Goal: Task Accomplishment & Management: Complete application form

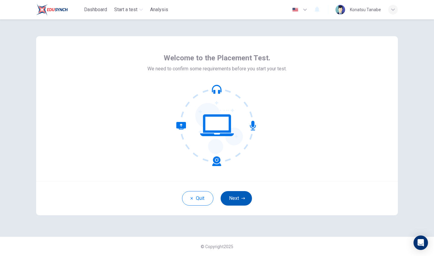
click at [234, 197] on button "Next" at bounding box center [236, 198] width 31 height 14
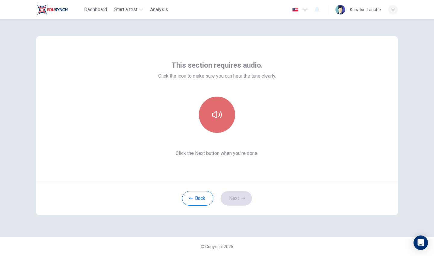
click at [217, 109] on button "button" at bounding box center [217, 114] width 36 height 36
click at [217, 111] on icon "button" at bounding box center [217, 115] width 10 height 10
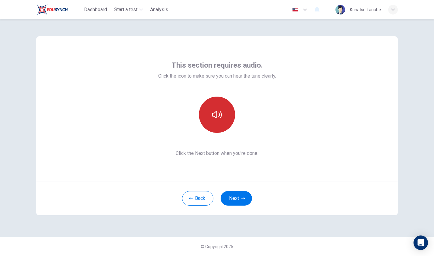
click at [217, 111] on icon "button" at bounding box center [217, 115] width 10 height 10
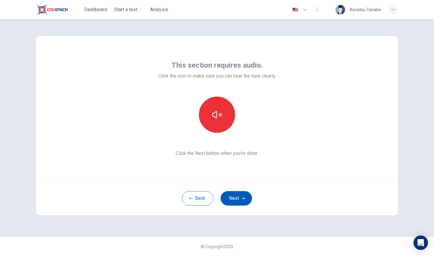
click at [241, 196] on button "Next" at bounding box center [236, 198] width 31 height 14
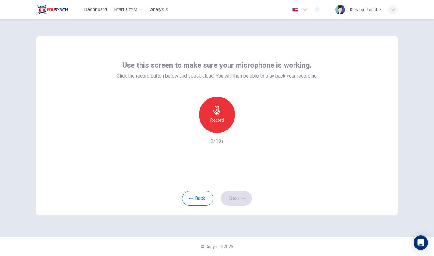
click at [217, 122] on h6 "Record" at bounding box center [217, 119] width 14 height 7
click at [220, 112] on icon "button" at bounding box center [217, 111] width 10 height 10
click at [245, 128] on icon "button" at bounding box center [245, 128] width 3 height 4
click at [236, 197] on button "Next" at bounding box center [236, 198] width 31 height 14
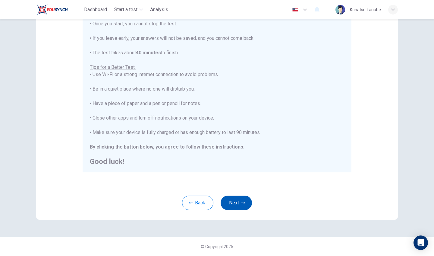
scroll to position [80, 0]
click at [237, 202] on button "Next" at bounding box center [236, 202] width 31 height 14
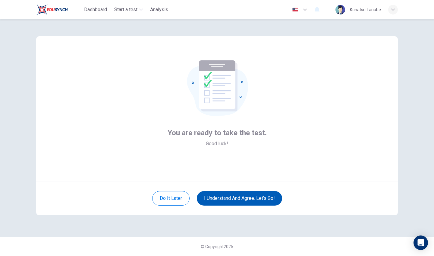
scroll to position [0, 0]
click at [253, 198] on button "I understand and agree. Let’s go!" at bounding box center [239, 198] width 85 height 14
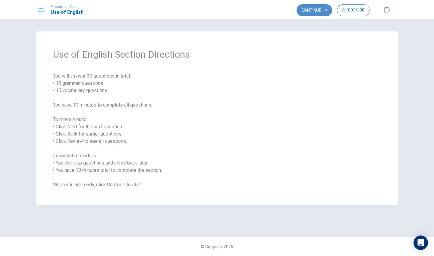
click at [326, 11] on icon "button" at bounding box center [326, 10] width 4 height 4
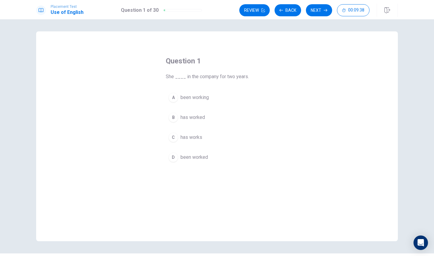
click at [173, 118] on div "B" at bounding box center [174, 117] width 10 height 10
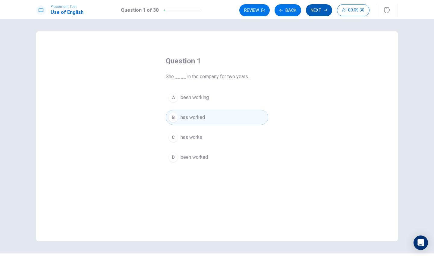
click at [317, 10] on button "Next" at bounding box center [319, 10] width 26 height 12
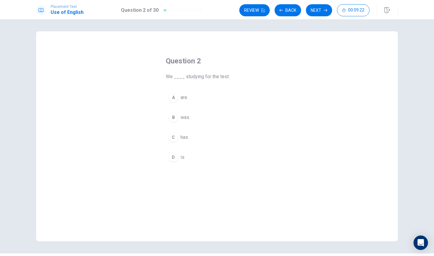
click at [174, 99] on div "A" at bounding box center [174, 98] width 10 height 10
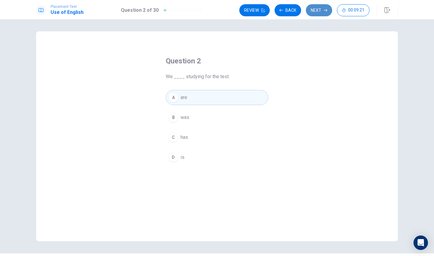
click at [316, 8] on button "Next" at bounding box center [319, 10] width 26 height 12
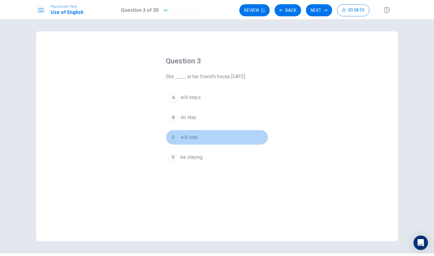
click at [173, 139] on div "C" at bounding box center [174, 137] width 10 height 10
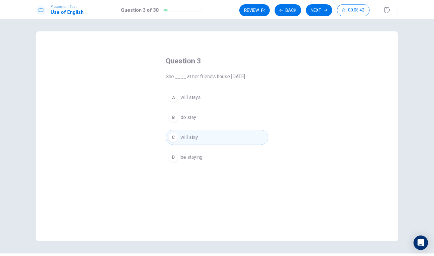
click at [174, 97] on div "A" at bounding box center [174, 98] width 10 height 10
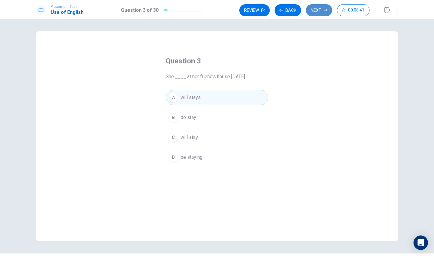
click at [326, 9] on icon "button" at bounding box center [326, 10] width 4 height 4
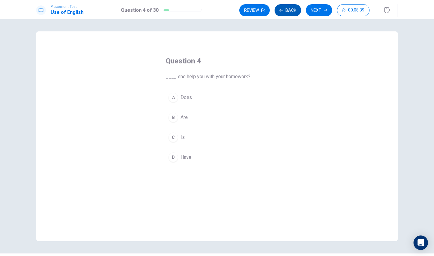
click at [289, 13] on button "Back" at bounding box center [288, 10] width 27 height 12
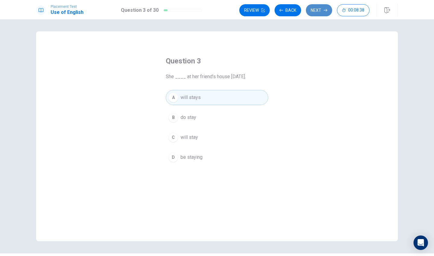
click at [321, 8] on button "Next" at bounding box center [319, 10] width 26 height 12
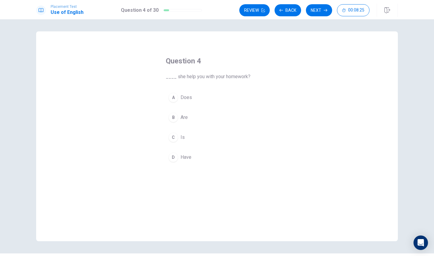
click at [175, 98] on div "A" at bounding box center [174, 98] width 10 height 10
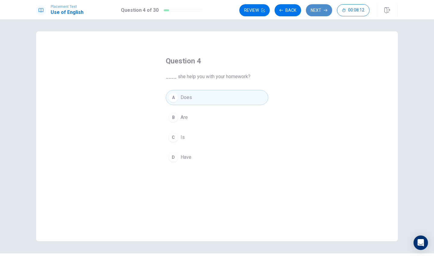
click at [318, 8] on button "Next" at bounding box center [319, 10] width 26 height 12
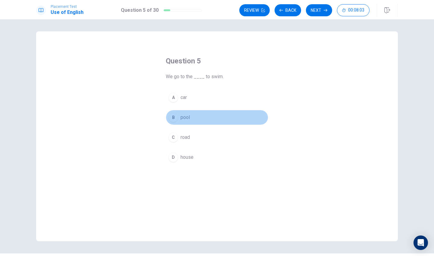
click at [174, 118] on div "B" at bounding box center [174, 117] width 10 height 10
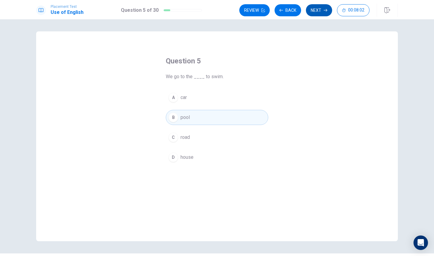
click at [318, 13] on button "Next" at bounding box center [319, 10] width 26 height 12
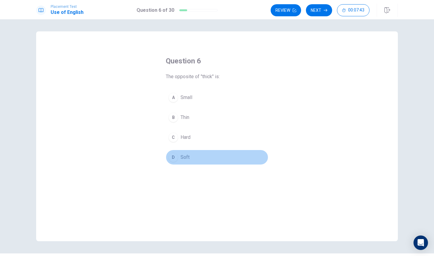
click at [174, 154] on div "D" at bounding box center [174, 157] width 10 height 10
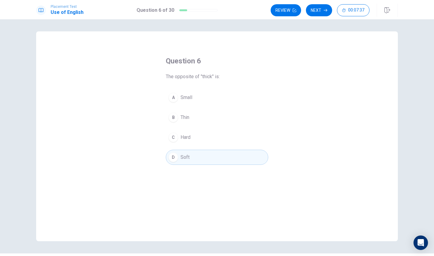
click at [175, 120] on div "B" at bounding box center [174, 117] width 10 height 10
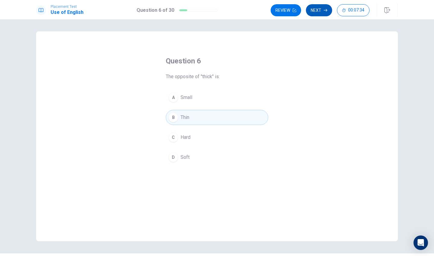
click at [322, 10] on button "Next" at bounding box center [319, 10] width 26 height 12
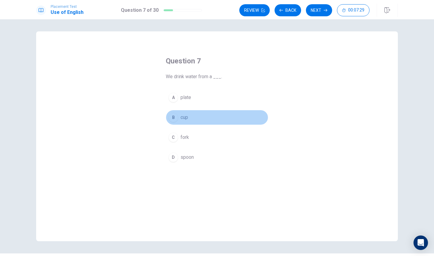
click at [175, 119] on div "B" at bounding box center [174, 117] width 10 height 10
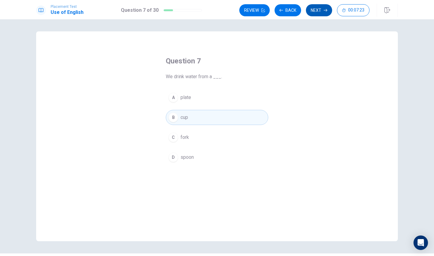
click at [325, 11] on icon "button" at bounding box center [326, 10] width 4 height 4
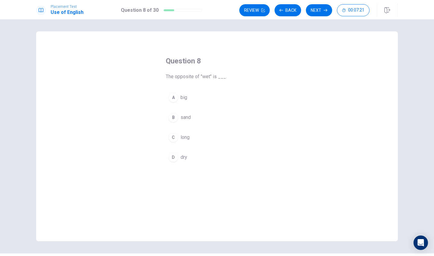
click at [173, 158] on div "D" at bounding box center [174, 157] width 10 height 10
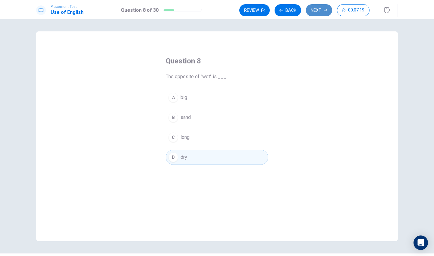
click at [324, 13] on button "Next" at bounding box center [319, 10] width 26 height 12
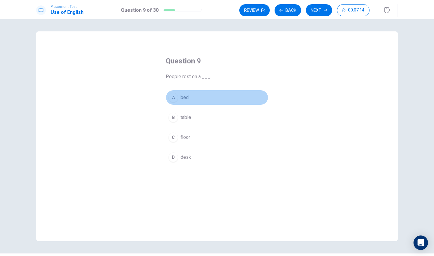
click at [175, 97] on div "A" at bounding box center [174, 98] width 10 height 10
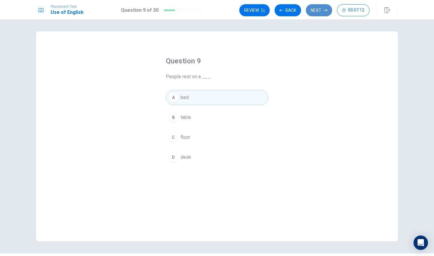
click at [322, 10] on button "Next" at bounding box center [319, 10] width 26 height 12
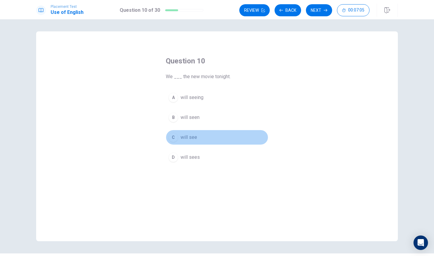
click at [173, 137] on div "C" at bounding box center [174, 137] width 10 height 10
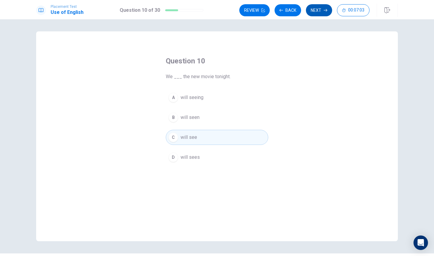
click at [324, 7] on button "Next" at bounding box center [319, 10] width 26 height 12
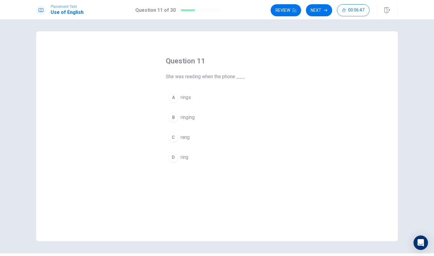
click at [173, 136] on div "C" at bounding box center [174, 137] width 10 height 10
click at [317, 9] on button "Next" at bounding box center [319, 10] width 26 height 12
click at [174, 137] on div "C" at bounding box center [174, 137] width 10 height 10
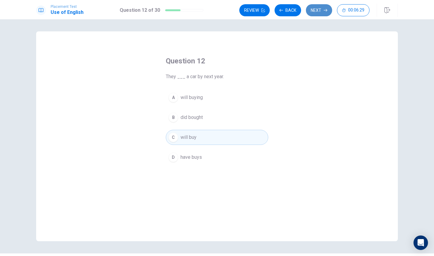
click at [317, 8] on button "Next" at bounding box center [319, 10] width 26 height 12
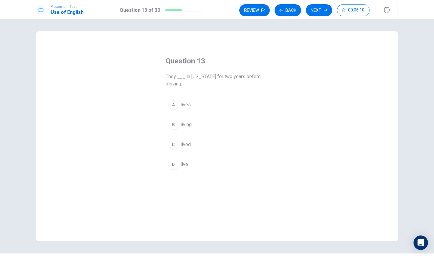
click at [173, 147] on div "C" at bounding box center [174, 145] width 10 height 10
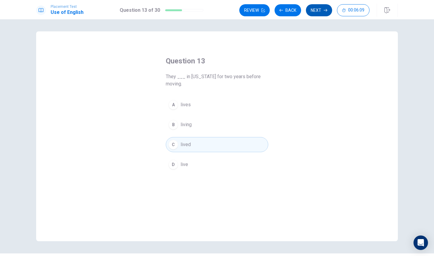
click at [324, 11] on icon "button" at bounding box center [326, 10] width 4 height 4
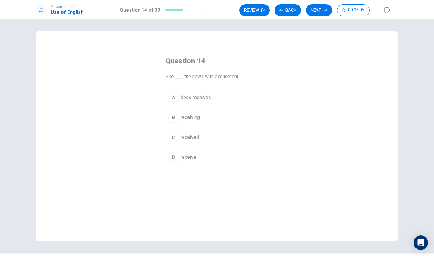
click at [225, 77] on span "She ___ the news with excitement." at bounding box center [217, 76] width 103 height 7
click at [172, 137] on div "C" at bounding box center [174, 137] width 10 height 10
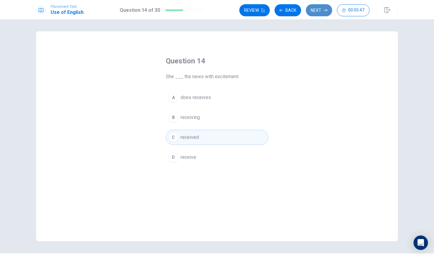
click at [317, 7] on button "Next" at bounding box center [319, 10] width 26 height 12
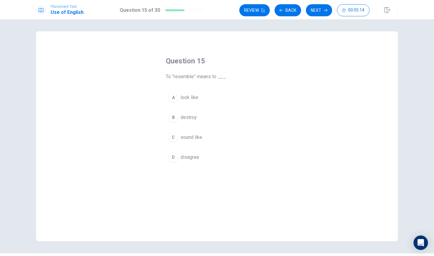
click at [185, 118] on span "destroy" at bounding box center [189, 117] width 16 height 7
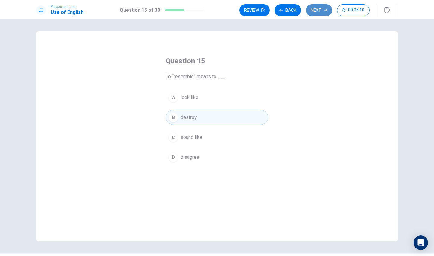
click at [320, 11] on button "Next" at bounding box center [319, 10] width 26 height 12
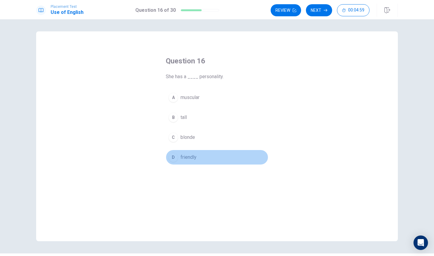
click at [173, 154] on div "D" at bounding box center [174, 157] width 10 height 10
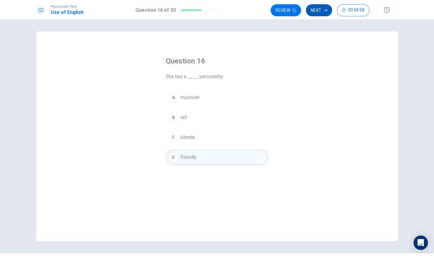
click at [322, 9] on button "Next" at bounding box center [319, 10] width 26 height 12
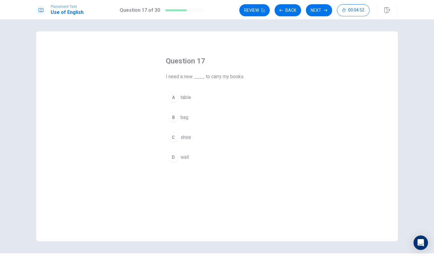
click at [171, 118] on div "B" at bounding box center [174, 117] width 10 height 10
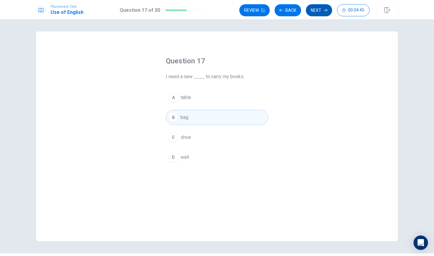
click at [317, 8] on button "Next" at bounding box center [319, 10] width 26 height 12
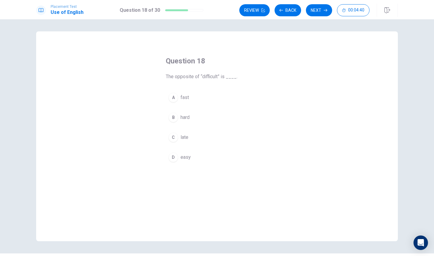
click at [178, 156] on button "D easy" at bounding box center [217, 157] width 103 height 15
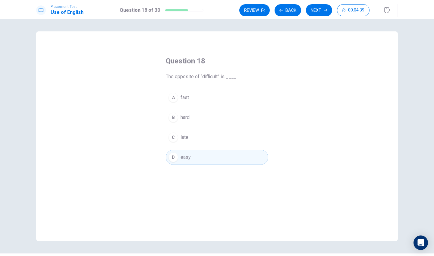
click at [328, 1] on div "Placement Test Use of English Question 18 of 30 Review Back Next 00:04:39" at bounding box center [217, 9] width 434 height 19
click at [324, 7] on button "Next" at bounding box center [319, 10] width 26 height 12
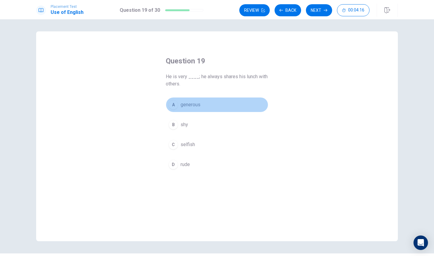
click at [189, 105] on span "generous" at bounding box center [191, 104] width 20 height 7
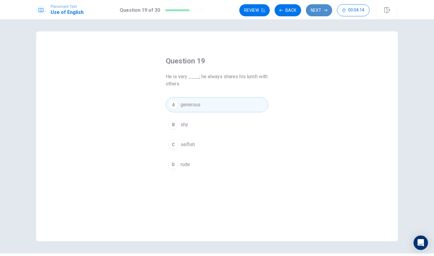
click at [313, 14] on button "Next" at bounding box center [319, 10] width 26 height 12
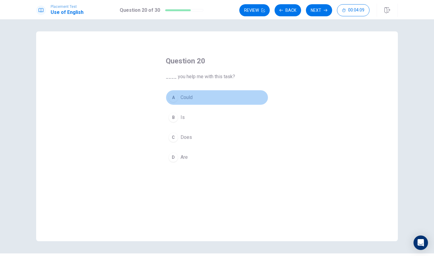
click at [182, 97] on span "Could" at bounding box center [187, 97] width 12 height 7
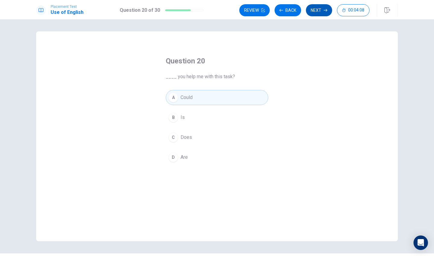
click at [316, 8] on button "Next" at bounding box center [319, 10] width 26 height 12
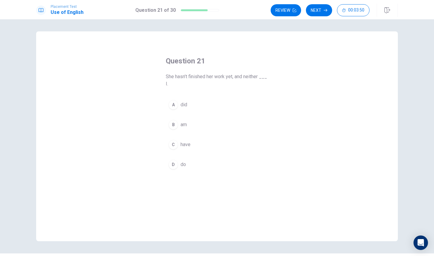
click at [174, 160] on div "D" at bounding box center [174, 164] width 10 height 10
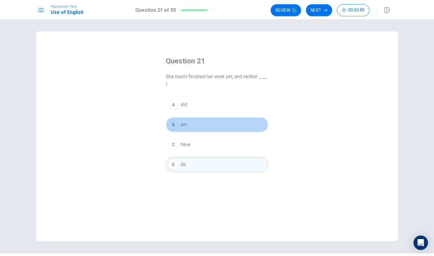
click at [172, 122] on div "B" at bounding box center [174, 125] width 10 height 10
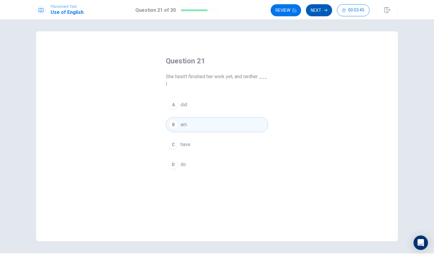
click at [314, 12] on button "Next" at bounding box center [319, 10] width 26 height 12
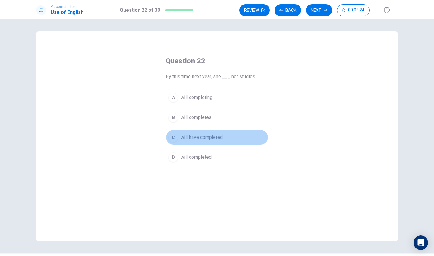
click at [175, 135] on div "C" at bounding box center [174, 137] width 10 height 10
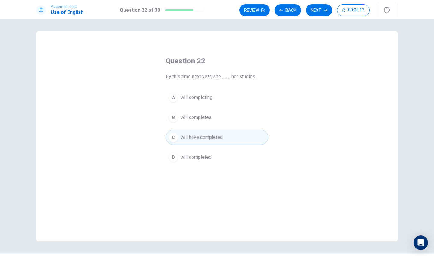
click at [174, 158] on div "D" at bounding box center [174, 157] width 10 height 10
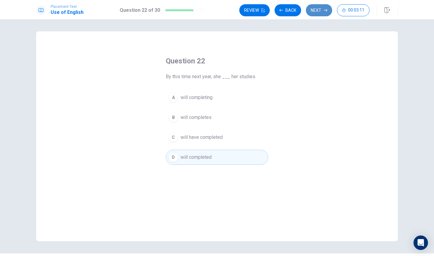
click at [316, 12] on button "Next" at bounding box center [319, 10] width 26 height 12
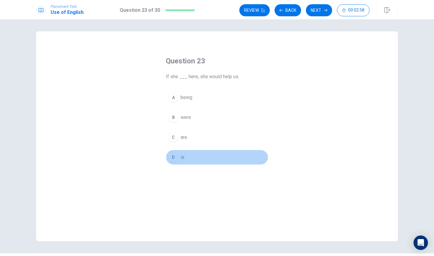
click at [175, 157] on div "D" at bounding box center [174, 157] width 10 height 10
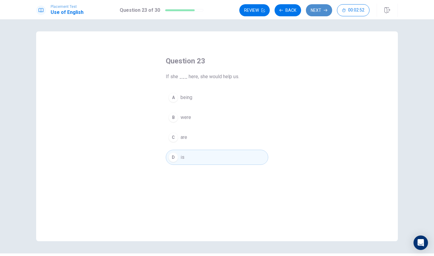
click at [325, 7] on button "Next" at bounding box center [319, 10] width 26 height 12
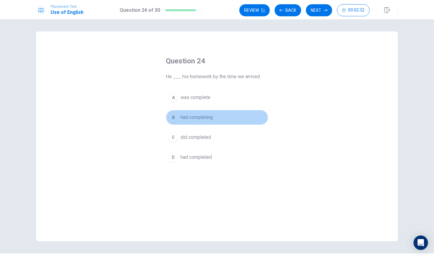
click at [174, 120] on div "B" at bounding box center [174, 117] width 10 height 10
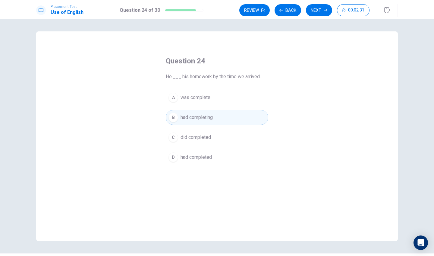
click at [175, 98] on div "A" at bounding box center [174, 98] width 10 height 10
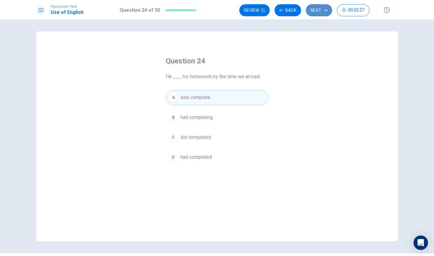
click at [319, 13] on button "Next" at bounding box center [319, 10] width 26 height 12
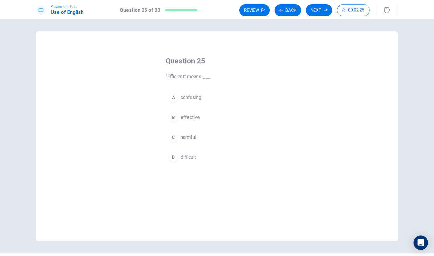
click at [175, 121] on div "B" at bounding box center [174, 117] width 10 height 10
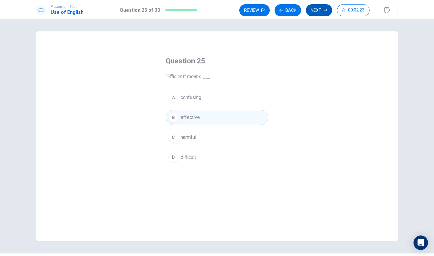
click at [315, 15] on button "Next" at bounding box center [319, 10] width 26 height 12
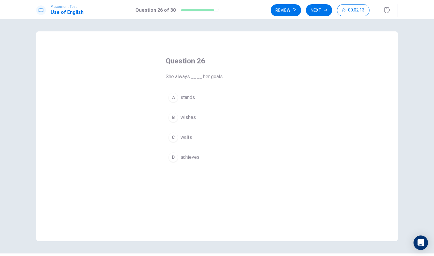
click at [172, 157] on div "D" at bounding box center [174, 157] width 10 height 10
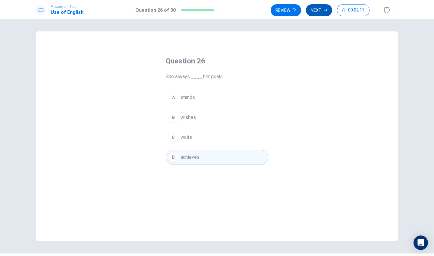
click at [317, 11] on button "Next" at bounding box center [319, 10] width 26 height 12
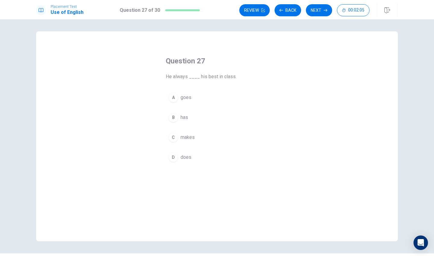
click at [173, 139] on div "C" at bounding box center [174, 137] width 10 height 10
click at [327, 10] on icon "button" at bounding box center [326, 10] width 4 height 3
click at [175, 137] on div "C" at bounding box center [174, 137] width 10 height 10
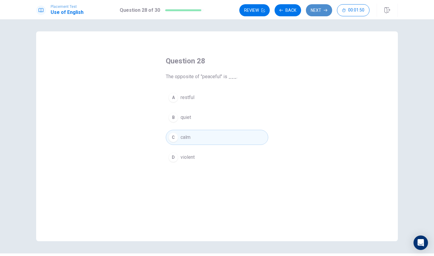
click at [319, 8] on button "Next" at bounding box center [319, 10] width 26 height 12
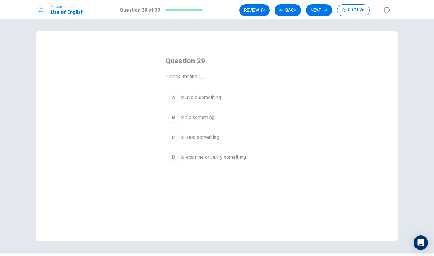
click at [173, 117] on div "B" at bounding box center [174, 117] width 10 height 10
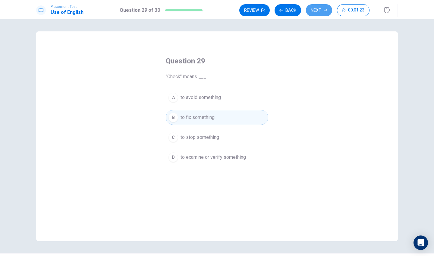
click at [319, 10] on button "Next" at bounding box center [319, 10] width 26 height 12
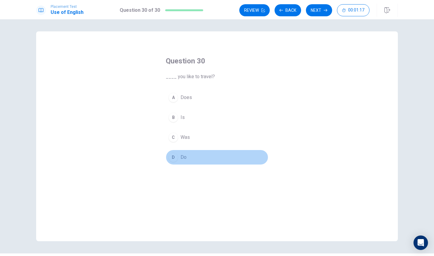
click at [173, 163] on button "D Do" at bounding box center [217, 157] width 103 height 15
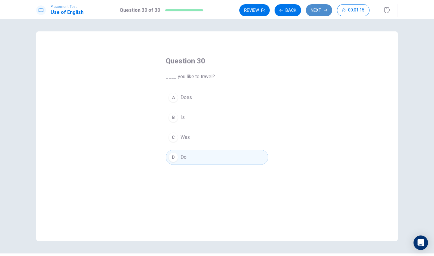
click at [318, 14] on button "Next" at bounding box center [319, 10] width 26 height 12
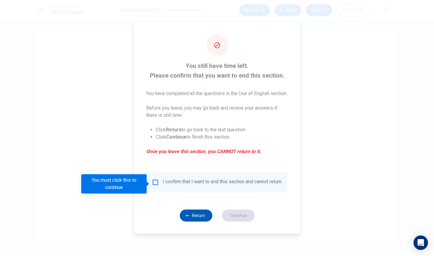
click at [189, 218] on button "Return" at bounding box center [196, 215] width 33 height 12
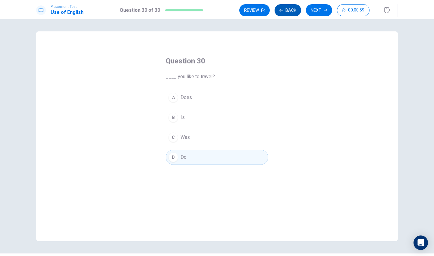
click at [289, 11] on button "Back" at bounding box center [288, 10] width 27 height 12
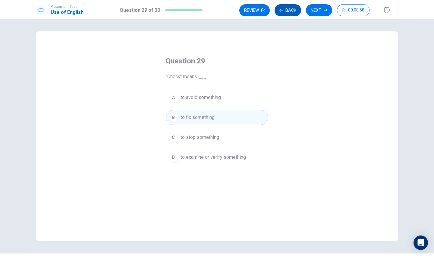
click at [289, 12] on button "Back" at bounding box center [288, 10] width 27 height 12
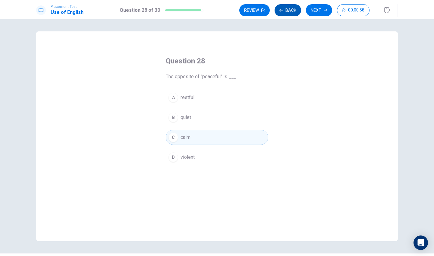
click at [289, 12] on button "Back" at bounding box center [288, 10] width 27 height 12
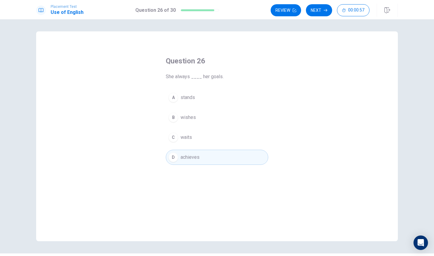
click at [289, 12] on button "Review" at bounding box center [286, 10] width 30 height 12
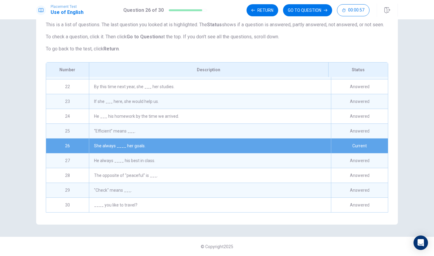
scroll to position [309, 0]
click at [293, 13] on button "GO TO QUESTION" at bounding box center [307, 10] width 49 height 12
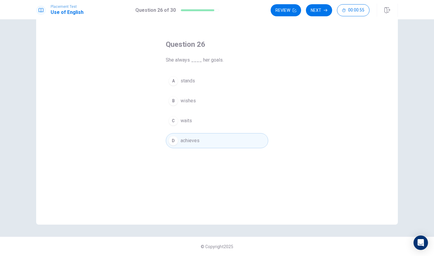
scroll to position [17, 0]
click at [315, 11] on button "Next" at bounding box center [319, 10] width 26 height 12
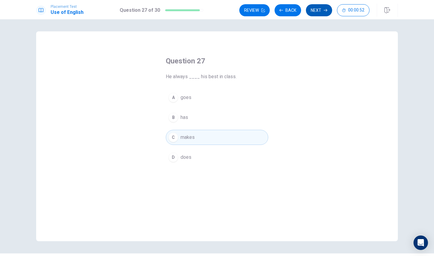
scroll to position [0, 0]
click at [321, 8] on button "Next" at bounding box center [319, 10] width 26 height 12
click at [321, 8] on div "Review Back Next 00:00:51" at bounding box center [304, 10] width 130 height 12
click at [318, 10] on button "Next" at bounding box center [319, 10] width 26 height 12
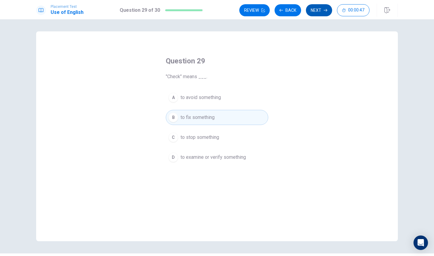
click at [318, 12] on button "Next" at bounding box center [319, 10] width 26 height 12
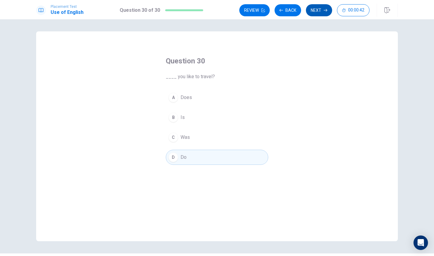
click at [320, 10] on button "Next" at bounding box center [319, 10] width 26 height 12
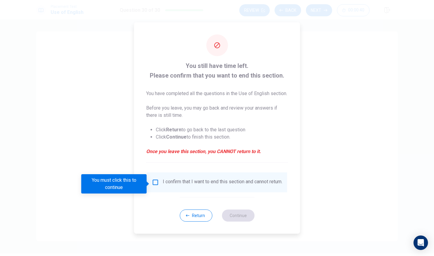
click at [154, 185] on input "You must click this to continue" at bounding box center [155, 181] width 7 height 7
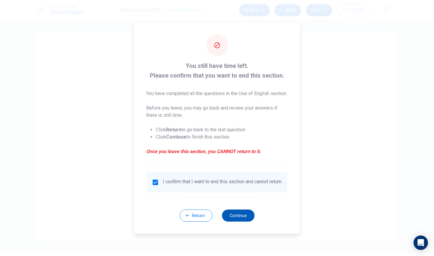
click at [229, 219] on button "Continue" at bounding box center [238, 215] width 33 height 12
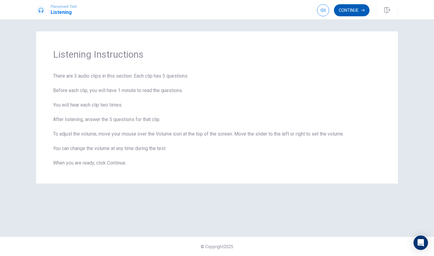
click at [346, 9] on button "Continue" at bounding box center [352, 10] width 36 height 12
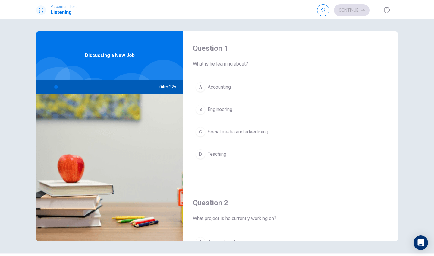
click at [204, 87] on div "A" at bounding box center [201, 87] width 10 height 10
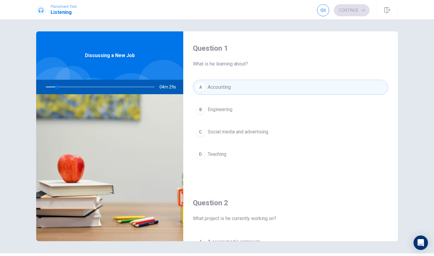
click at [204, 92] on button "A Accounting" at bounding box center [290, 87] width 195 height 15
click at [212, 99] on div "A Accounting B Engineering C Social media and advertising D Teaching" at bounding box center [290, 127] width 195 height 94
click at [208, 71] on div "Question 1 What is he learning about? A Accounting B Engineering C Social media…" at bounding box center [290, 108] width 215 height 154
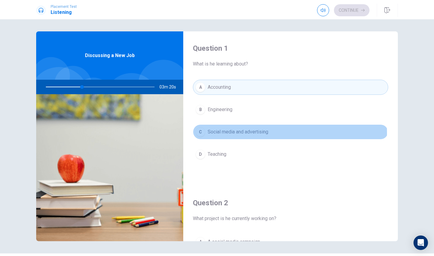
click at [235, 133] on span "Social media and advertising" at bounding box center [238, 131] width 61 height 7
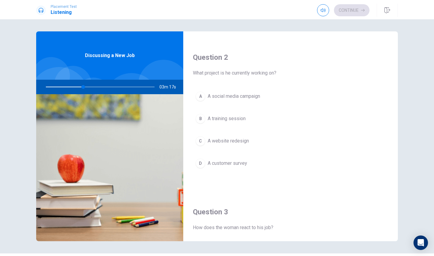
scroll to position [149, 0]
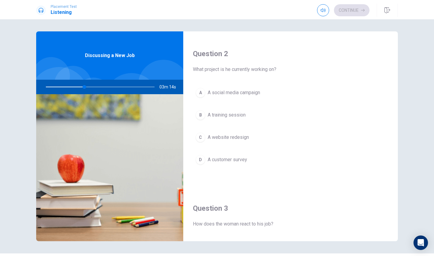
click at [246, 93] on span "A social media campaign" at bounding box center [234, 92] width 52 height 7
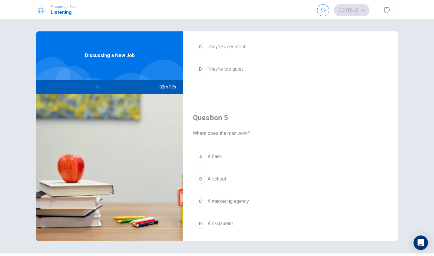
scroll to position [549, 0]
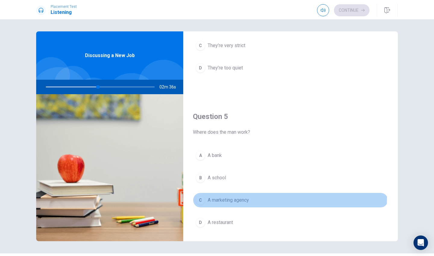
click at [198, 197] on div "C" at bounding box center [201, 200] width 10 height 10
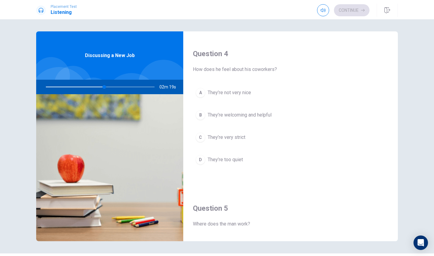
scroll to position [462, 0]
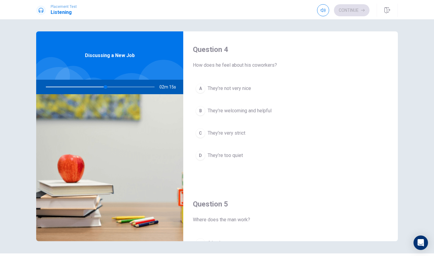
click at [238, 111] on span "They’re welcoming and helpful" at bounding box center [240, 110] width 64 height 7
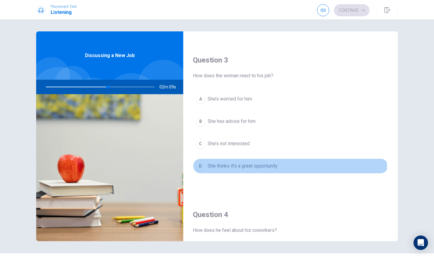
click at [222, 165] on span "She thinks it’s a great opportunity" at bounding box center [243, 165] width 70 height 7
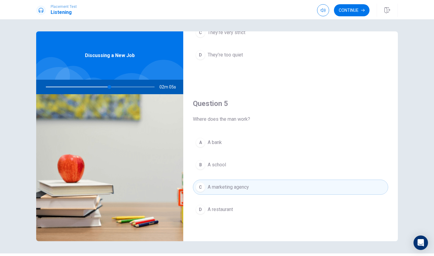
scroll to position [562, 0]
click at [124, 87] on div at bounding box center [99, 87] width 121 height 14
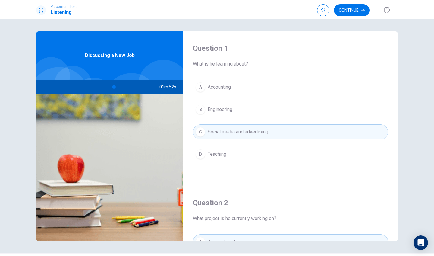
scroll to position [0, 0]
click at [353, 14] on button "Continue" at bounding box center [352, 10] width 36 height 12
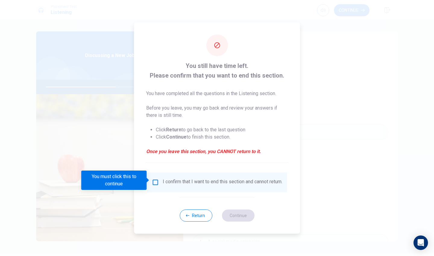
click at [155, 178] on input "You must click this to continue" at bounding box center [155, 181] width 7 height 7
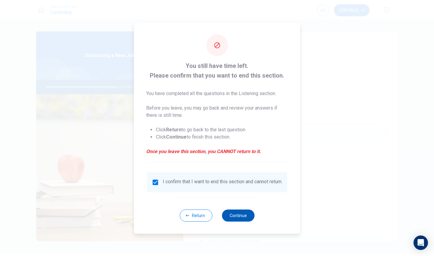
click at [238, 218] on button "Continue" at bounding box center [238, 215] width 33 height 12
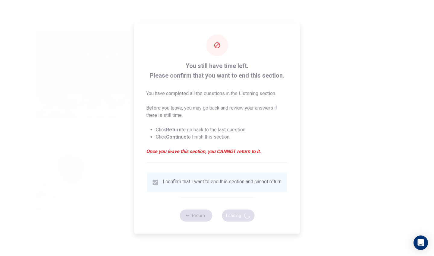
type input "67"
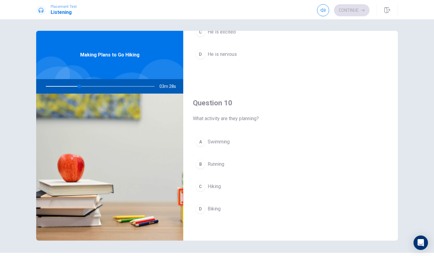
scroll to position [562, 0]
click at [201, 184] on div "C" at bounding box center [201, 187] width 10 height 10
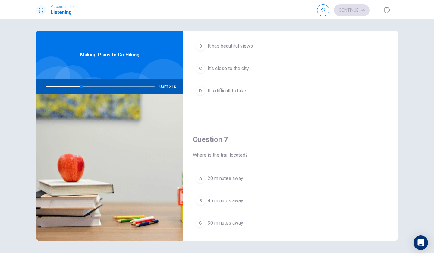
scroll to position [70, 0]
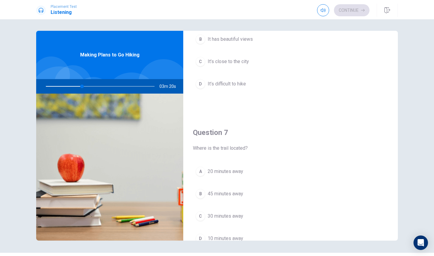
click at [224, 218] on span "30 minutes away" at bounding box center [226, 215] width 36 height 7
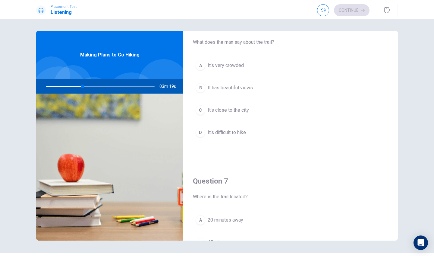
scroll to position [20, 0]
click at [240, 91] on span "It has beautiful views" at bounding box center [230, 88] width 45 height 7
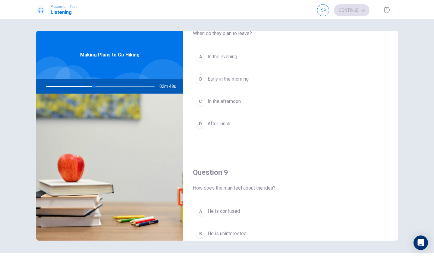
scroll to position [338, 0]
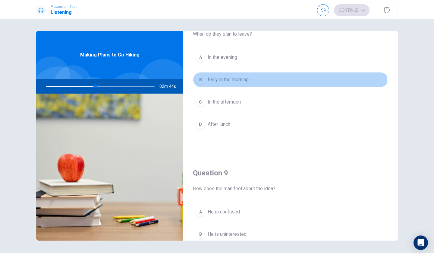
click at [224, 83] on span "Early in the morning" at bounding box center [228, 79] width 41 height 7
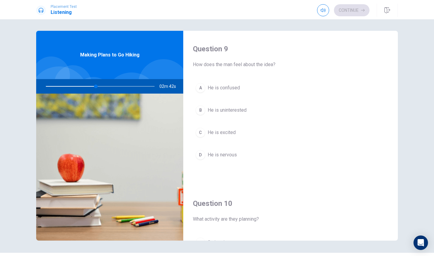
scroll to position [457, 0]
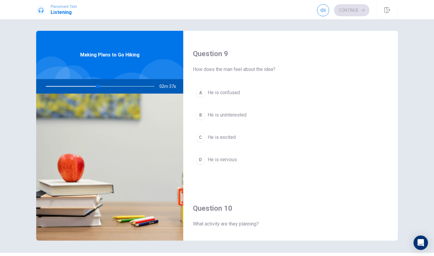
click at [217, 155] on button "D He is nervous" at bounding box center [290, 159] width 195 height 15
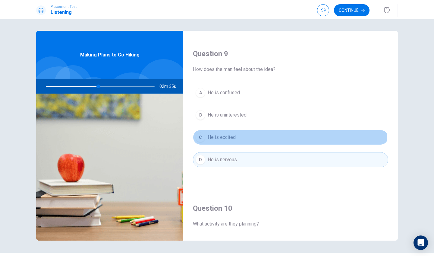
click at [219, 135] on span "He is excited" at bounding box center [222, 137] width 28 height 7
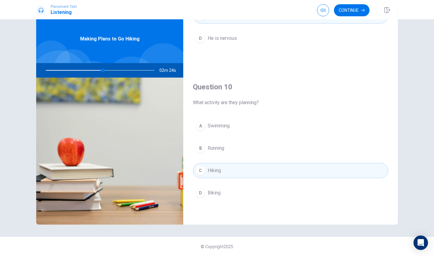
scroll to position [17, 0]
click at [352, 7] on button "Continue" at bounding box center [352, 10] width 36 height 12
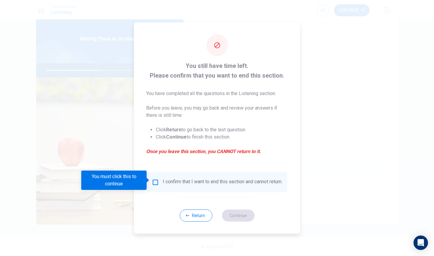
click at [155, 183] on input "You must click this to continue" at bounding box center [155, 181] width 7 height 7
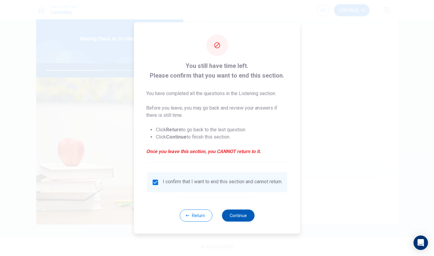
click at [242, 219] on button "Continue" at bounding box center [238, 215] width 33 height 12
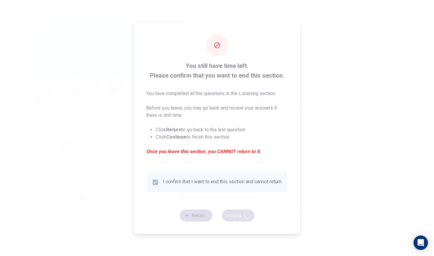
type input "55"
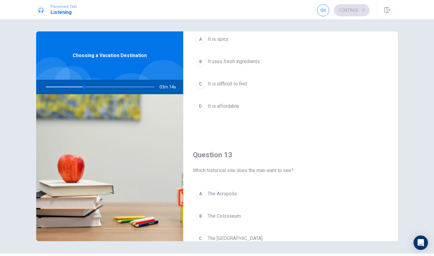
scroll to position [191, 0]
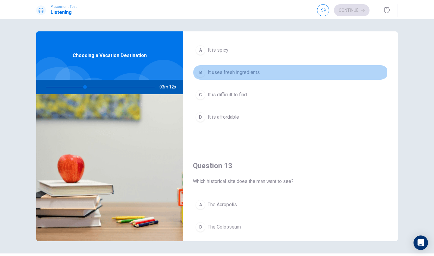
click at [201, 76] on div "B" at bounding box center [201, 73] width 10 height 10
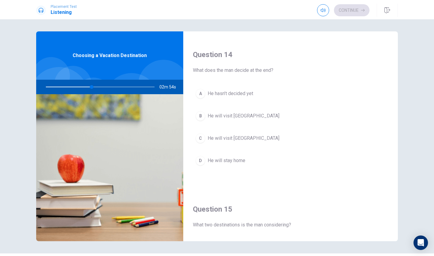
scroll to position [442, 0]
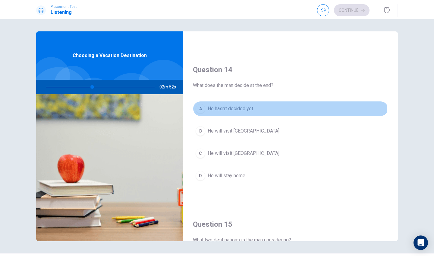
click at [227, 109] on span "He hasn’t decided yet" at bounding box center [231, 108] width 46 height 7
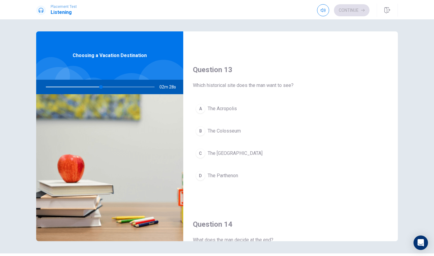
scroll to position [288, 0]
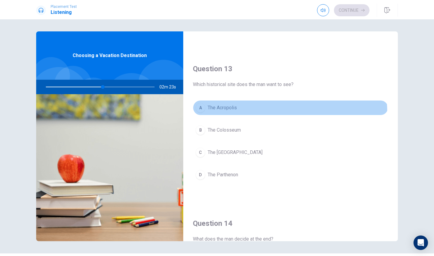
click at [235, 113] on button "A The Acropolis" at bounding box center [290, 107] width 195 height 15
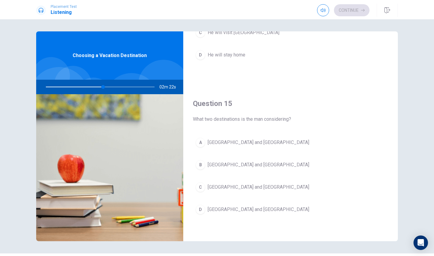
scroll to position [562, 0]
click at [228, 163] on span "[GEOGRAPHIC_DATA] and [GEOGRAPHIC_DATA]" at bounding box center [259, 164] width 102 height 7
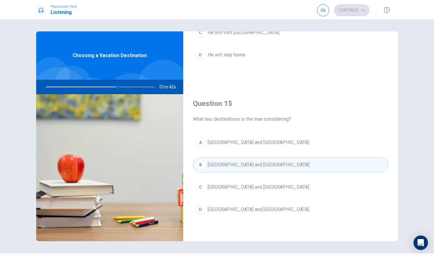
click at [231, 205] on button "D [GEOGRAPHIC_DATA] and [GEOGRAPHIC_DATA]" at bounding box center [290, 209] width 195 height 15
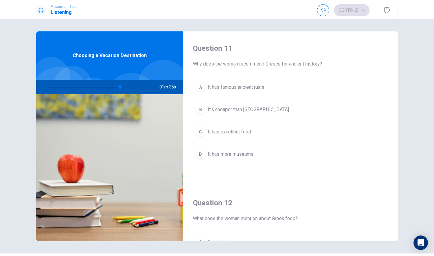
scroll to position [0, 0]
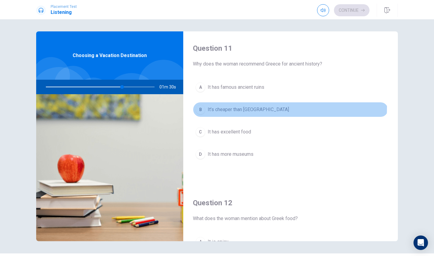
click at [232, 106] on span "It’s cheaper than [GEOGRAPHIC_DATA]" at bounding box center [248, 109] width 81 height 7
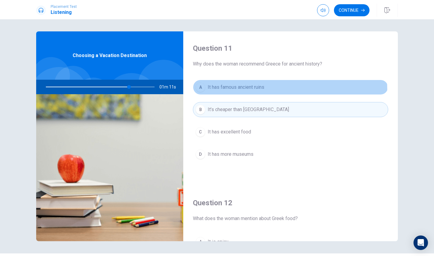
click at [251, 91] on button "A It has famous ancient ruins" at bounding box center [290, 87] width 195 height 15
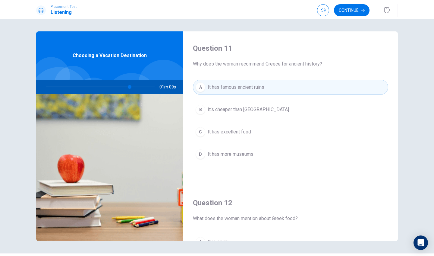
click at [248, 103] on button "B It’s cheaper than [GEOGRAPHIC_DATA]" at bounding box center [290, 109] width 195 height 15
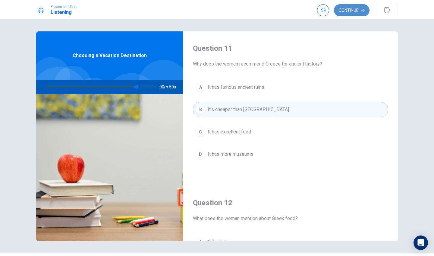
click at [359, 9] on button "Continue" at bounding box center [352, 10] width 36 height 12
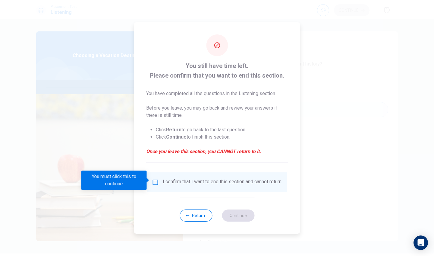
click at [247, 190] on div "I confirm that I want to end this section and cannot return." at bounding box center [217, 182] width 140 height 20
click at [155, 183] on input "You must click this to continue" at bounding box center [155, 181] width 7 height 7
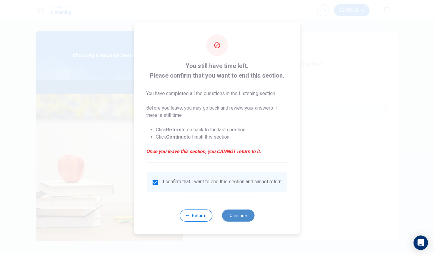
click at [238, 216] on button "Continue" at bounding box center [238, 215] width 33 height 12
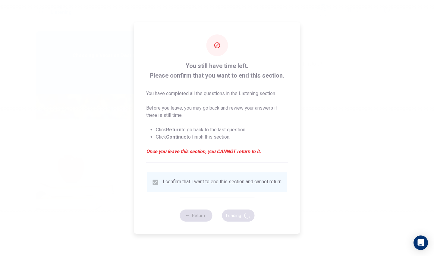
type input "86"
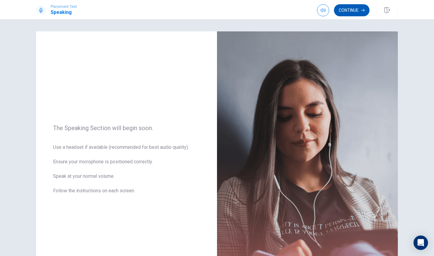
click at [348, 11] on button "Continue" at bounding box center [352, 10] width 36 height 12
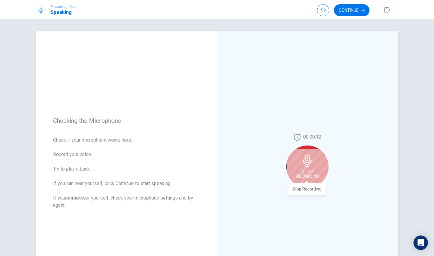
click at [314, 169] on span "Stop Recording" at bounding box center [307, 174] width 23 height 10
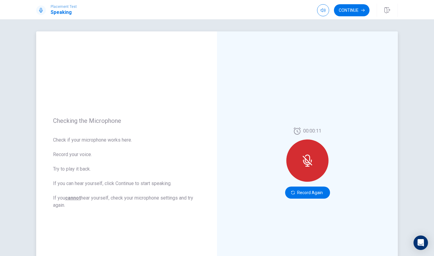
click at [313, 168] on div at bounding box center [307, 160] width 42 height 42
click at [311, 192] on button "Record Again" at bounding box center [307, 192] width 45 height 12
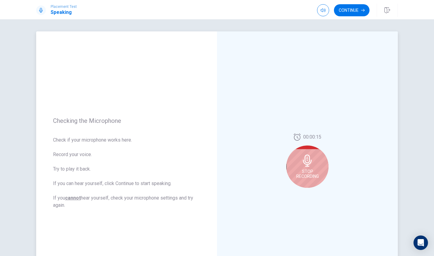
click at [310, 168] on div "Stop Recording" at bounding box center [307, 166] width 42 height 42
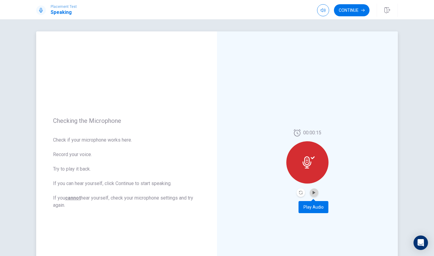
click at [315, 190] on button "Play Audio" at bounding box center [314, 192] width 8 height 8
click at [314, 191] on icon "Play Audio" at bounding box center [314, 193] width 4 height 4
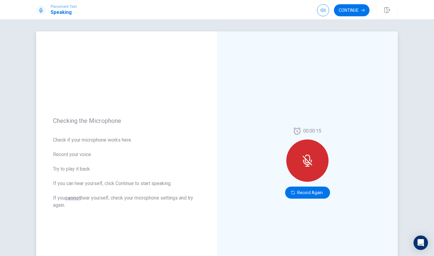
click at [318, 166] on div at bounding box center [307, 160] width 42 height 42
click at [301, 189] on button "Record Again" at bounding box center [307, 192] width 45 height 12
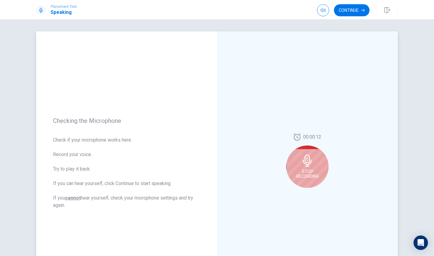
click at [304, 168] on div "Stop Recording" at bounding box center [307, 166] width 42 height 42
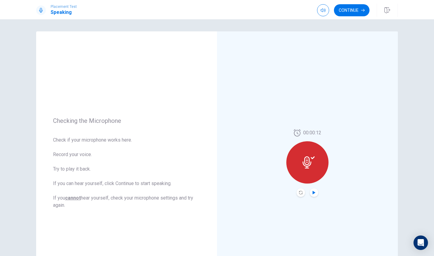
click at [312, 194] on icon "Play Audio" at bounding box center [314, 193] width 4 height 4
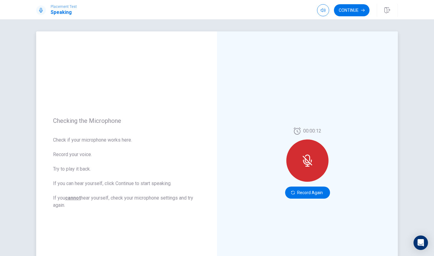
click at [311, 160] on icon at bounding box center [311, 160] width 1 height 3
click at [309, 190] on button "Record Again" at bounding box center [307, 192] width 45 height 12
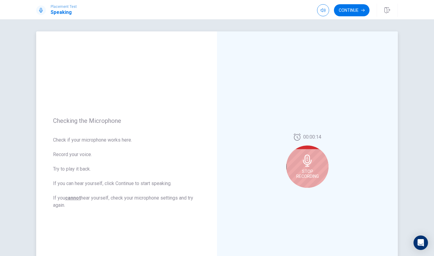
click at [309, 175] on span "Stop Recording" at bounding box center [307, 174] width 23 height 10
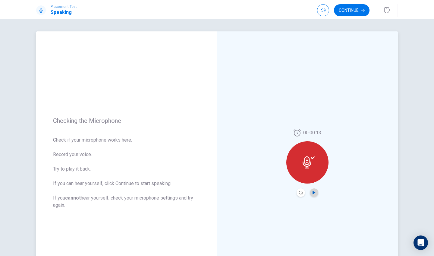
click at [314, 192] on icon "Play Audio" at bounding box center [314, 193] width 3 height 4
click at [310, 193] on button "Play Audio" at bounding box center [314, 192] width 8 height 8
click at [300, 191] on icon "Record Again" at bounding box center [301, 193] width 4 height 4
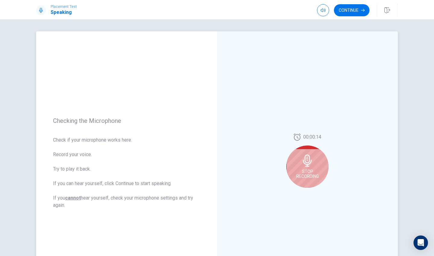
click at [308, 174] on span "Stop Recording" at bounding box center [307, 174] width 23 height 10
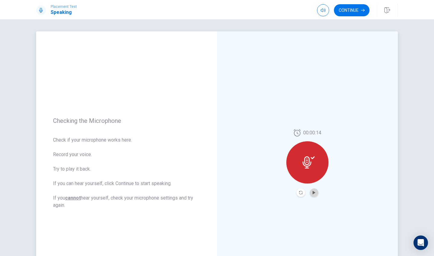
click at [316, 191] on button "Play Audio" at bounding box center [314, 192] width 8 height 8
click at [355, 15] on button "Continue" at bounding box center [352, 10] width 36 height 12
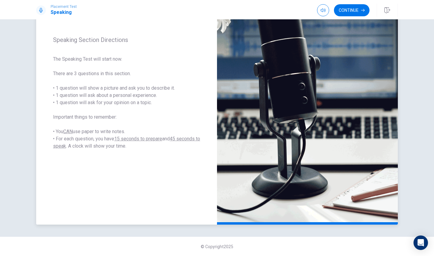
scroll to position [68, 0]
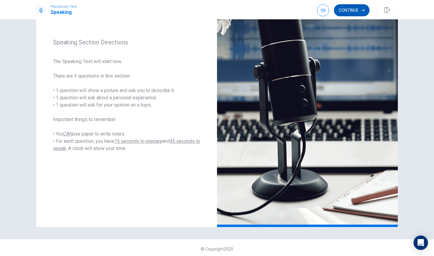
click at [356, 6] on button "Continue" at bounding box center [352, 10] width 36 height 12
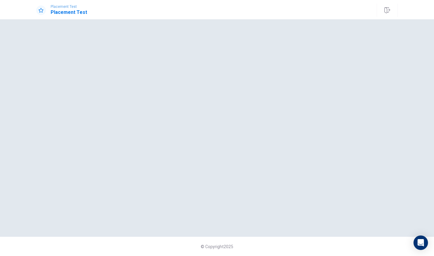
scroll to position [0, 0]
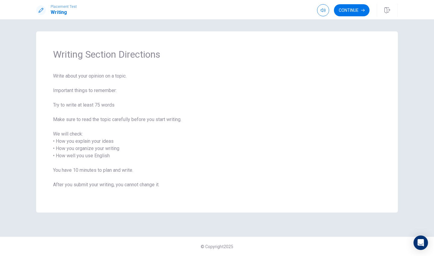
drag, startPoint x: 54, startPoint y: 53, endPoint x: 82, endPoint y: 55, distance: 27.9
click at [82, 56] on span "Writing Section Directions" at bounding box center [217, 54] width 328 height 12
click at [347, 11] on button "Continue" at bounding box center [352, 10] width 36 height 12
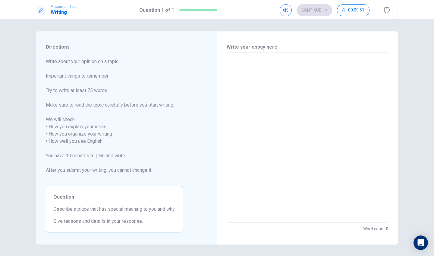
click at [249, 69] on textarea at bounding box center [307, 138] width 153 height 160
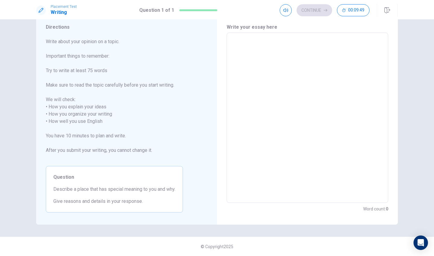
scroll to position [20, 0]
type textarea "I"
type textarea "x"
type textarea "I"
type textarea "x"
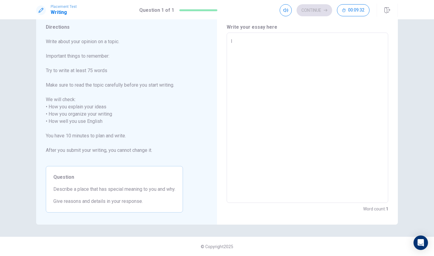
type textarea "I t"
type textarea "x"
type textarea "I th"
type textarea "x"
type textarea "I thi"
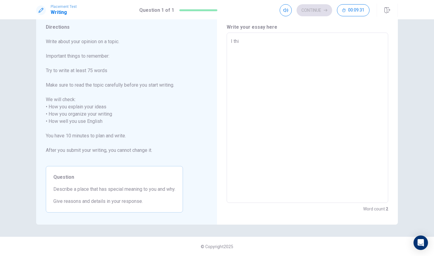
type textarea "x"
type textarea "I thin"
type textarea "x"
type textarea "I think"
type textarea "x"
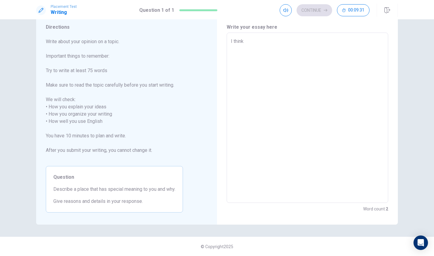
type textarea "I think"
type textarea "x"
type textarea "I think t"
type textarea "x"
type textarea "I think th"
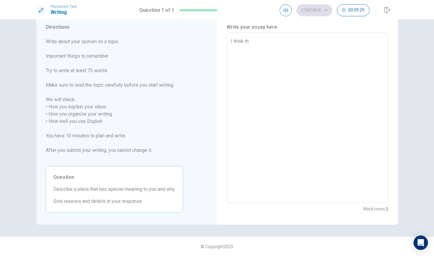
type textarea "x"
type textarea "I think the"
type textarea "x"
type textarea "I think the"
type textarea "x"
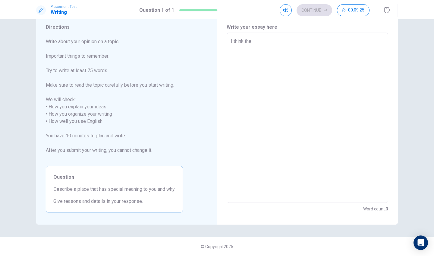
type textarea "I think the p"
type textarea "x"
type textarea "I think the pl"
type textarea "x"
type textarea "I think the pla"
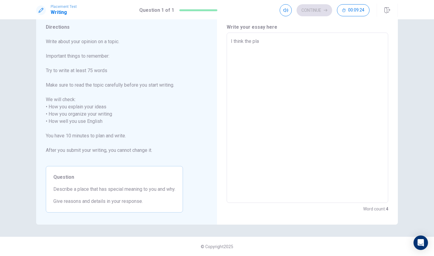
type textarea "x"
type textarea "I think the plac"
type textarea "x"
type textarea "I think the place"
type textarea "x"
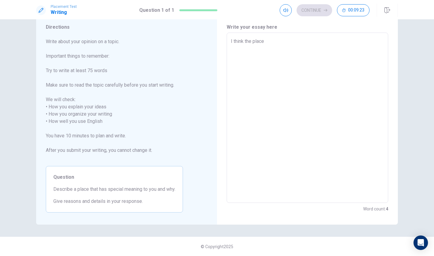
type textarea "I think the place"
type textarea "x"
type textarea "I think the place o"
type textarea "x"
type textarea "I think the place of"
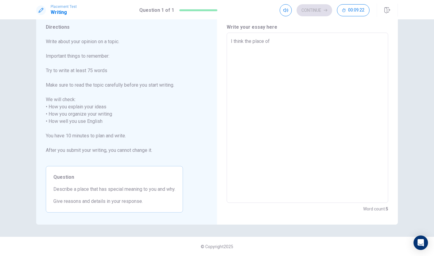
type textarea "x"
type textarea "I think the place of"
type textarea "x"
type textarea "I think the place of m"
type textarea "x"
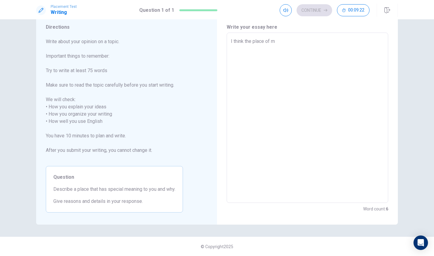
type textarea "I think the place of mi"
type textarea "x"
type textarea "I think the place of min"
type textarea "x"
type textarea "I think the place of mine"
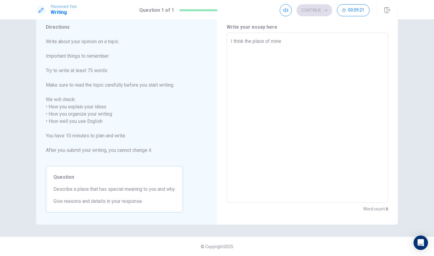
type textarea "x"
type textarea "I think the place of mine"
type textarea "x"
type textarea "I think the place of mine"
click at [244, 40] on textarea "I think the place of mine" at bounding box center [307, 118] width 153 height 160
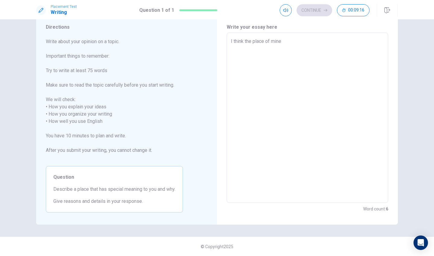
type textarea "x"
type textarea "I think tthe place of mine"
type textarea "x"
type textarea "I think ththe place of mine"
type textarea "x"
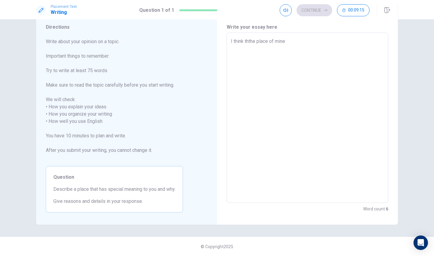
type textarea "I think thathe place of mine"
type textarea "x"
type textarea "I think thatthe place of mine"
type textarea "x"
type textarea "I think that the place of mine"
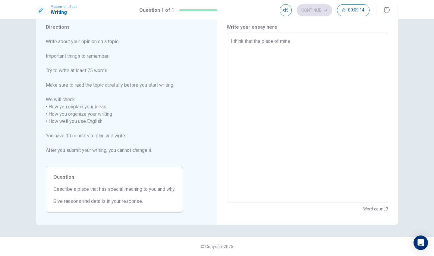
type textarea "x"
type textarea "I think that ithe place of mine"
type textarea "x"
type textarea "I think that ifthe place of mine"
type textarea "x"
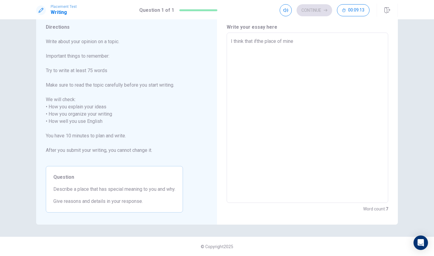
type textarea "I think that if the place of mine"
type textarea "x"
type textarea "I think that if Ithe place of mine"
type textarea "x"
type textarea "I think that if I the place of mine"
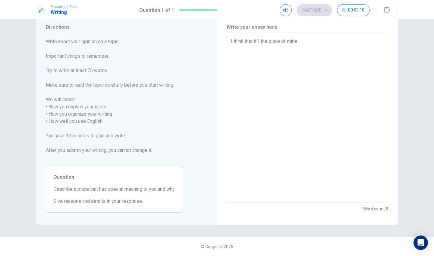
type textarea "x"
type textarea "I think that if I hthe place of mine"
type textarea "x"
type textarea "I think that if I hathe place of mine"
type textarea "x"
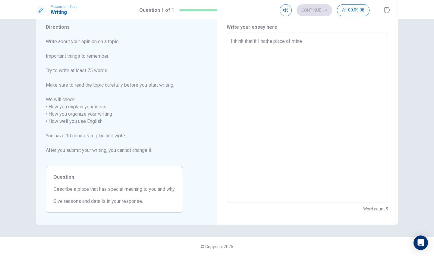
type textarea "I think that if I havthe place of mine"
type textarea "x"
type textarea "I think that if I havethe place of mine"
type textarea "x"
type textarea "I think that if I have the place of mine"
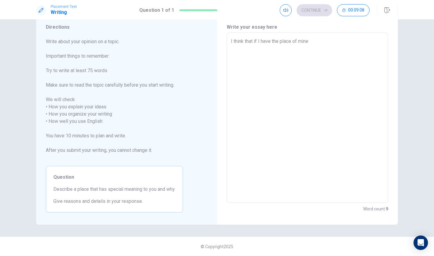
type textarea "x"
type textarea "I think that if I have athe place of mine"
type textarea "x"
type textarea "I think that if I have a the place of mine"
type textarea "x"
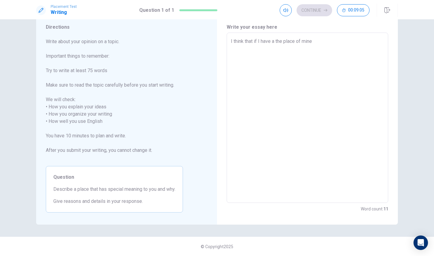
type textarea "I think that if I have athe place of mine"
type textarea "x"
type textarea "I think that if I have the place of mine"
click at [309, 42] on textarea "I think that if I have the place of mine" at bounding box center [307, 118] width 153 height 160
type textarea "x"
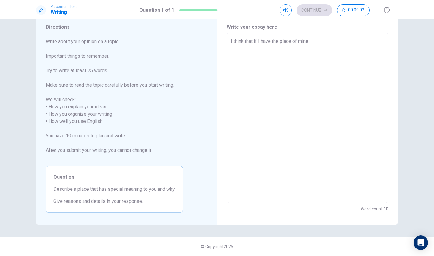
type textarea "I think that if I have the place of mine,"
type textarea "x"
type textarea "I think that if I have the place of mine,"
type textarea "x"
type textarea "I think that if I have the place of mine, I"
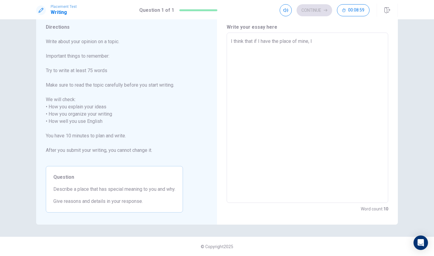
type textarea "x"
type textarea "I think that if I have the place of mine, I"
type textarea "x"
type textarea "I think that if I have the place of mine, I f"
type textarea "x"
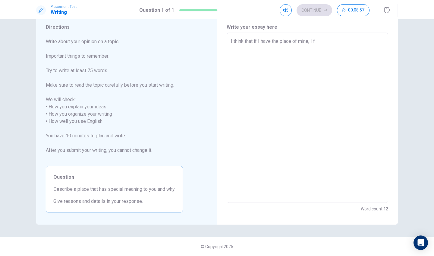
type textarea "I think that if I have the place of mine, I fe"
type textarea "x"
type textarea "I think that if I have the place of mine, I fee"
type textarea "x"
type textarea "I think that if I have the place of mine, I feel"
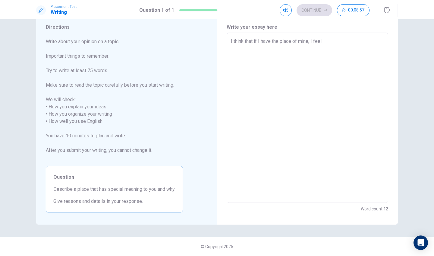
type textarea "x"
type textarea "I think that if I have the place of mine, I feel"
type textarea "x"
type textarea "I think that if I have the place of mine, I feel r"
type textarea "x"
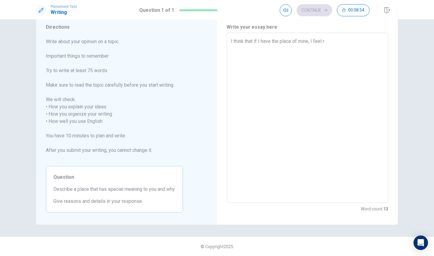
type textarea "I think that if I have the place of mine, I feel"
type textarea "x"
type textarea "I think that if I have the place of mine, I feel"
type textarea "x"
type textarea "I think that if I have the place of mine, I fee"
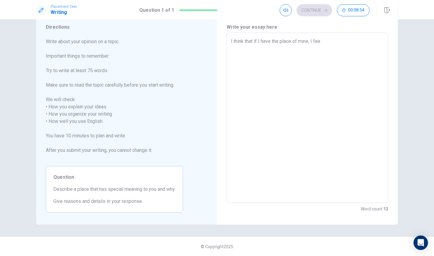
type textarea "x"
type textarea "I think that if I have the place of mine, I fe"
type textarea "x"
type textarea "I think that if I have the place of mine, I f"
type textarea "x"
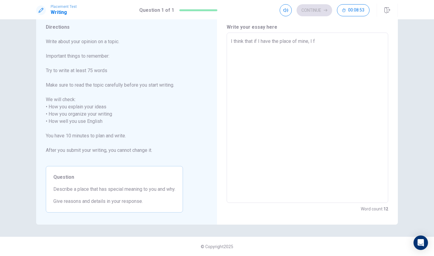
type textarea "I think that if I have the place of mine, I"
type textarea "x"
type textarea "I think that if I have the place of mine, I c"
type textarea "x"
type textarea "I think that if I have the place of mine, I ca"
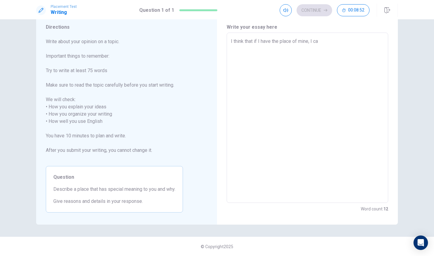
type textarea "x"
type textarea "I think that if I have the place of mine, I can"
type textarea "x"
type textarea "I think that if I have the place of mine, I can"
type textarea "x"
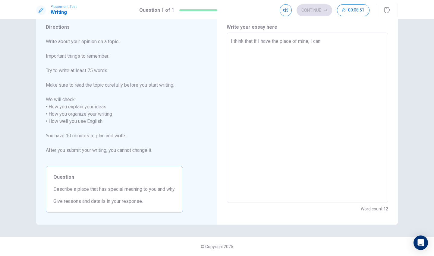
type textarea "I think that if I have the place of mine, I can r"
type textarea "x"
type textarea "I think that if I have the place of mine, I can re"
type textarea "x"
type textarea "I think that if I have the place of mine, I can rel"
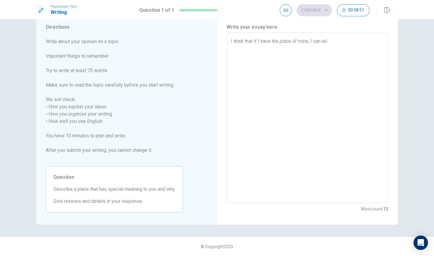
type textarea "x"
type textarea "I think that if I have the place of mine, I can [MEDICAL_DATA]"
type textarea "x"
type textarea "I think that if I have the place of mine, I can relax"
type textarea "x"
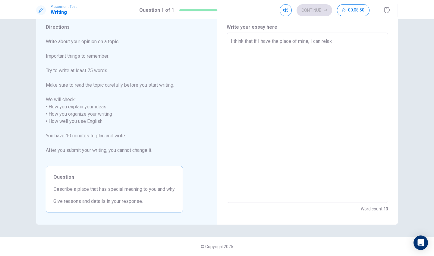
type textarea "I think that if I have the place of mine, I can relax"
type textarea "x"
type textarea "I think that if I have the place of mine, I can relax a"
type textarea "x"
type textarea "I think that if I have the place of mine, I can relax an"
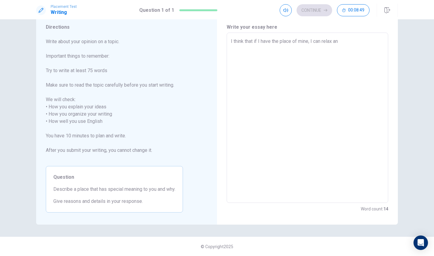
type textarea "x"
type textarea "I think that if I have the place of mine, I can relax and"
type textarea "x"
type textarea "I think that if I have the place of mine, I can relax and"
type textarea "x"
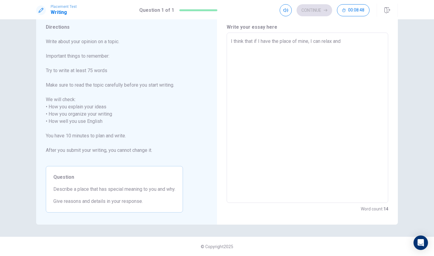
type textarea "I think that if I have the place of mine, I can relax and h"
type textarea "x"
type textarea "I think that if I have the place of mine, I can relax and he"
type textarea "x"
type textarea "I think that if I have the place of mine, I can relax and hel"
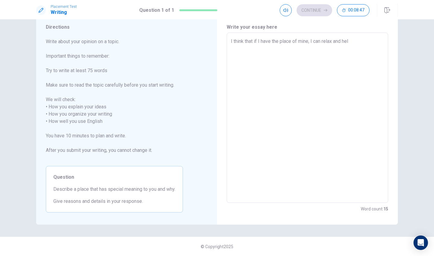
type textarea "x"
type textarea "I think that if I have the place of mine, I can relax and help"
type textarea "x"
type textarea "I think that if I have the place of mine, I can relax and hel"
type textarea "x"
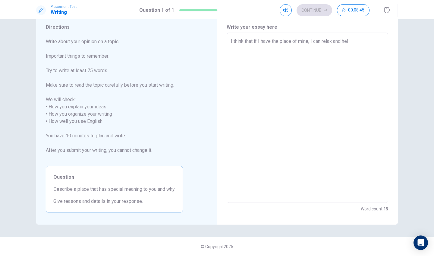
type textarea "I think that if I have the place of mine, I can relax and he"
type textarea "x"
type textarea "I think that if I have the place of mine, I can relax and h"
type textarea "x"
type textarea "I think that if I have the place of mine, I can relax and"
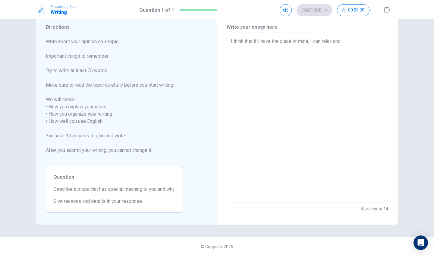
type textarea "x"
type textarea "I think that if I have the place of mine, I can relax and f"
type textarea "x"
type textarea "I think that if I have the place of mine, I can relax and fe"
type textarea "x"
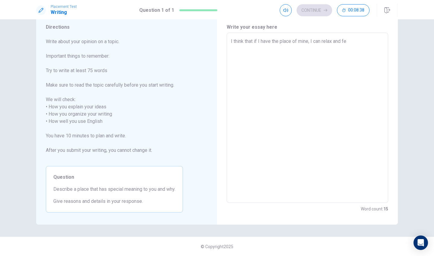
type textarea "I think that if I have the place of mine, I can relax and fee"
type textarea "x"
type textarea "I think that if I have the place of mine, I can relax and feel"
type textarea "x"
type textarea "I think that if I have the place of mine, I can relax and feeli"
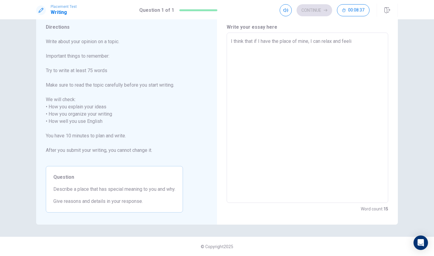
type textarea "x"
type textarea "I think that if I have the place of mine, I can relax and feelin"
type textarea "x"
type textarea "I think that if I have the place of mine, I can relax and feeling"
type textarea "x"
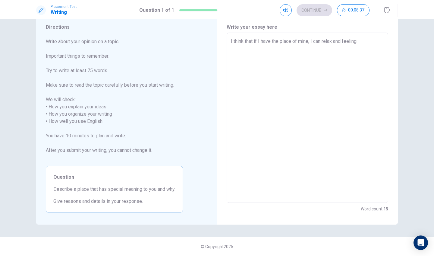
type textarea "I think that if I have the place of mine, I can relax and feeling"
type textarea "x"
type textarea "I think that if I have the place of mine, I can relax and feeling g"
type textarea "x"
type textarea "I think that if I have the place of mine, I can relax and feeling go"
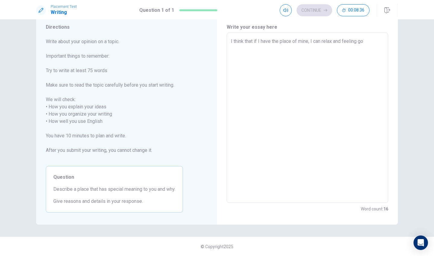
type textarea "x"
type textarea "I think that if I have the place of mine, I can relax and feeling goo"
type textarea "x"
type textarea "I think that if I have the place of mine, I can relax and feeling good"
type textarea "x"
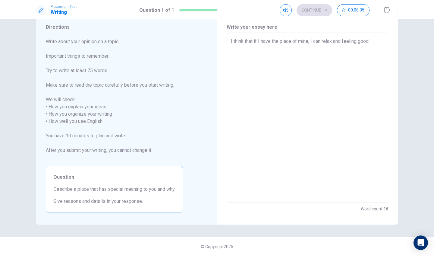
type textarea "I think that if I have the place of mine, I can relax and feeling good."
type textarea "x"
type textarea "I think that if I have the place of mine, I can relax and feeling good."
type textarea "x"
type textarea "I think that if I have the place of mine, I can relax and feeling good. W"
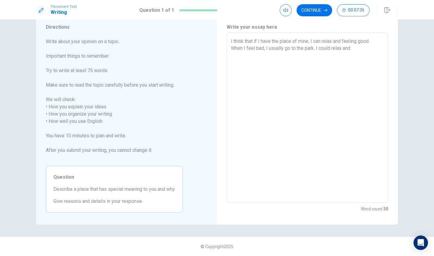
click at [316, 48] on textarea "I think that if I have the place of mine, I can relax and feeling good. When I …" at bounding box center [307, 118] width 153 height 160
click at [352, 50] on textarea "I think that if I have the place of mine, I can relax and feeling good. When I …" at bounding box center [307, 118] width 153 height 160
click at [231, 42] on textarea "I think that if I have the place of mine, I can relax and feeling good. When I …" at bounding box center [307, 118] width 153 height 160
drag, startPoint x: 272, startPoint y: 41, endPoint x: 250, endPoint y: 42, distance: 22.0
click at [250, 42] on textarea "Because I think that if I have the place of mine, I can relax and feeling good.…" at bounding box center [307, 118] width 153 height 160
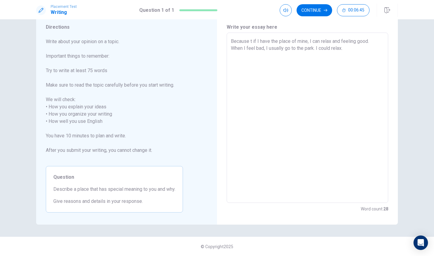
click at [251, 42] on textarea "Because t if I have the place of mine, I can relax and feeling good. When I fee…" at bounding box center [307, 118] width 153 height 160
click at [277, 41] on textarea "Because if I have the place of mine, I can relax and feeling good. When I feel …" at bounding box center [307, 118] width 153 height 160
click at [231, 42] on textarea "Because if I have the special place of mine, I can relax and feeling good. When…" at bounding box center [307, 118] width 153 height 160
click at [267, 47] on textarea "Because if I have the special place of mine, I can relax and feeling good. When…" at bounding box center [307, 118] width 153 height 160
click at [345, 49] on textarea "Because if I have the special place of mine, I can relax and feeling good. When…" at bounding box center [307, 118] width 153 height 160
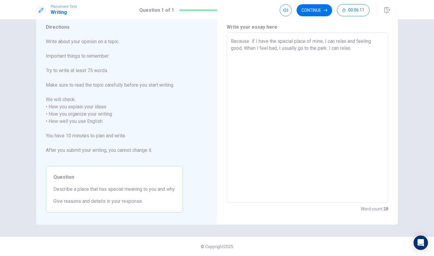
click at [359, 47] on textarea "Because if I have the special place of mine, I can relax and feeling good. When…" at bounding box center [307, 118] width 153 height 160
click at [308, 10] on button "Continue" at bounding box center [315, 10] width 36 height 12
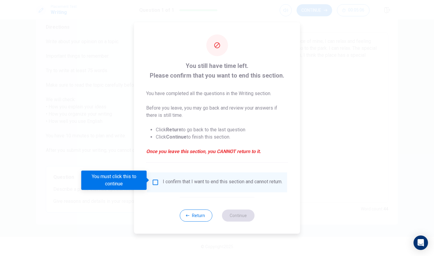
click at [202, 185] on div "I confirm that I want to end this section and cannot return." at bounding box center [223, 181] width 120 height 7
click at [156, 185] on div "I confirm that I want to end this section and cannot return." at bounding box center [217, 181] width 131 height 7
click at [154, 181] on input "You must click this to continue" at bounding box center [155, 181] width 7 height 7
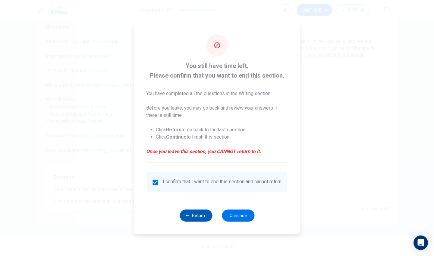
click at [192, 216] on button "Return" at bounding box center [196, 215] width 33 height 12
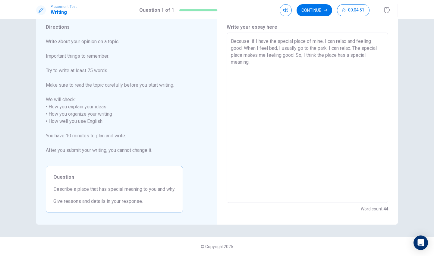
click at [345, 48] on textarea "Because if I have the special place of mine, I can relax and feeling good. When…" at bounding box center [307, 118] width 153 height 160
click at [312, 55] on textarea "Because if I have the special place of mine, I can relax and feeling good. When…" at bounding box center [307, 118] width 153 height 160
click at [321, 12] on button "Continue" at bounding box center [315, 10] width 36 height 12
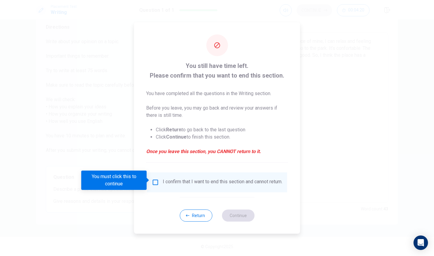
click at [234, 169] on div "You still have time left. Please confirm that you want to end this section. You…" at bounding box center [217, 127] width 166 height 211
click at [159, 175] on div "I confirm that I want to end this section and cannot return." at bounding box center [217, 182] width 140 height 20
click at [154, 179] on input "You must click this to continue" at bounding box center [155, 181] width 7 height 7
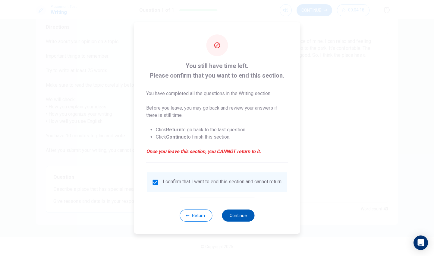
click at [240, 220] on button "Continue" at bounding box center [238, 215] width 33 height 12
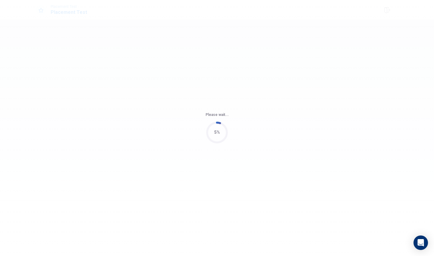
scroll to position [0, 0]
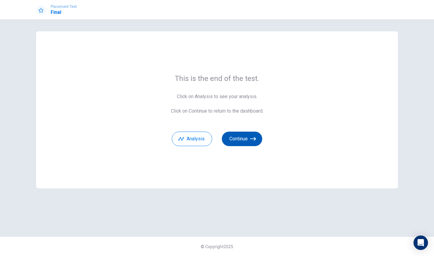
click at [229, 137] on button "Continue" at bounding box center [242, 138] width 40 height 14
